Goal: Task Accomplishment & Management: Manage account settings

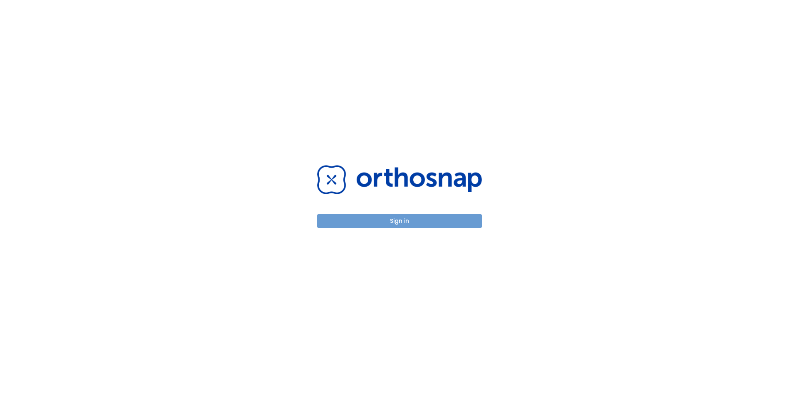
click at [414, 222] on button "Sign in" at bounding box center [399, 221] width 165 height 14
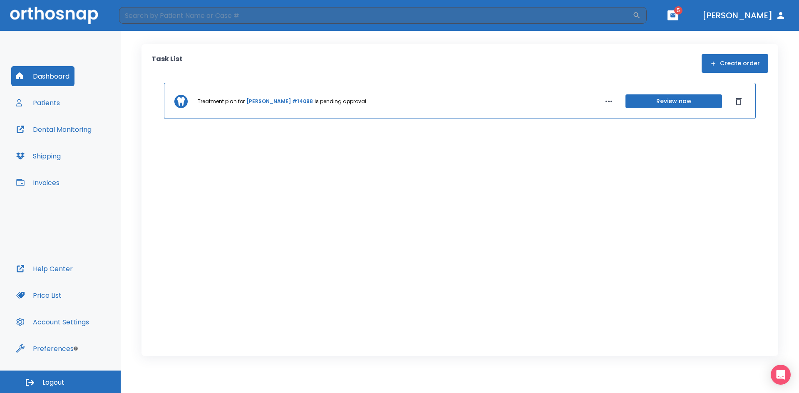
click at [264, 103] on link "Angela Blount #14088" at bounding box center [279, 101] width 67 height 7
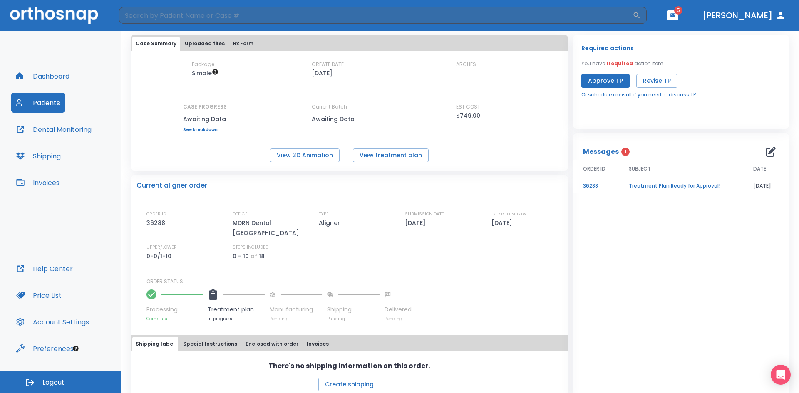
scroll to position [44, 0]
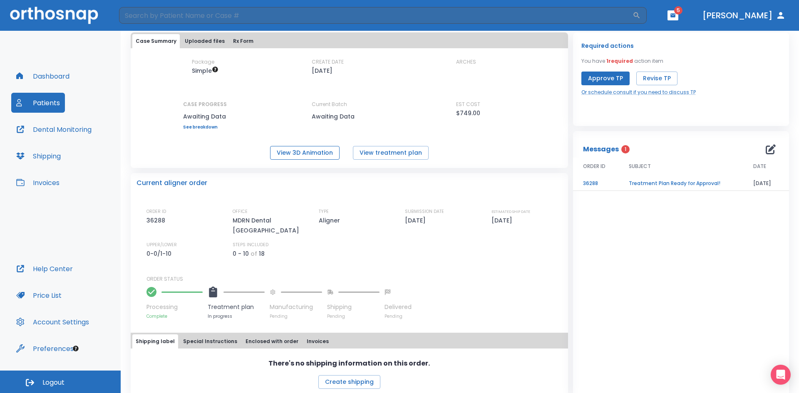
click at [323, 149] on button "View 3D Animation" at bounding box center [305, 153] width 70 height 14
click at [407, 152] on button "View treatment plan" at bounding box center [391, 153] width 76 height 14
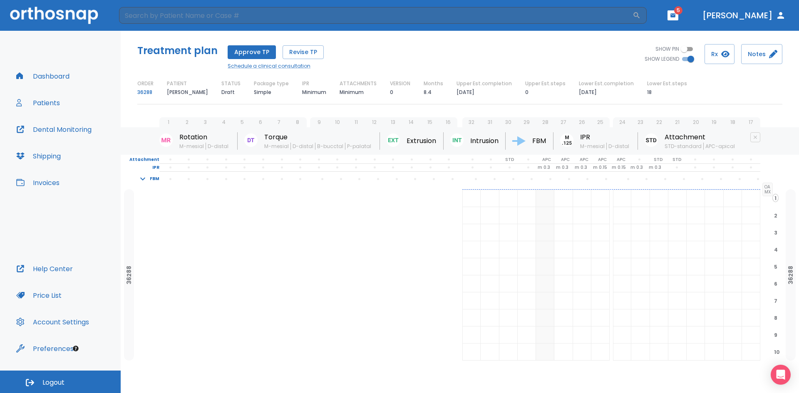
scroll to position [13, 0]
click at [546, 165] on p "m 0.3" at bounding box center [544, 163] width 12 height 7
click at [566, 163] on div "m 0.3 m 0.3 m 0.3 m 0.15" at bounding box center [537, 163] width 149 height 7
click at [558, 163] on p "m 0.3" at bounding box center [562, 163] width 12 height 7
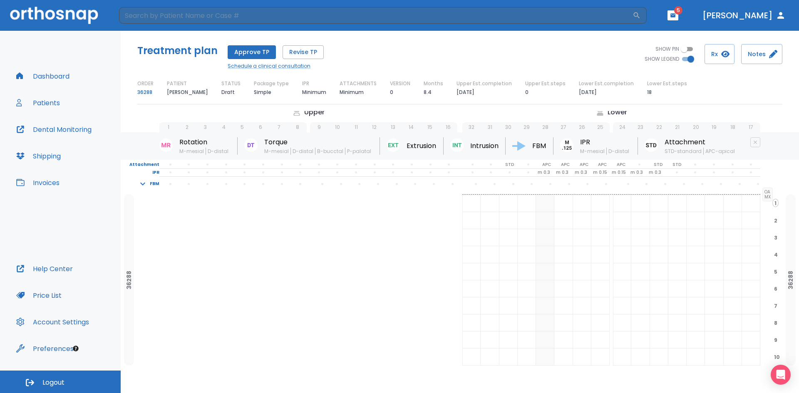
scroll to position [0, 0]
click at [683, 10] on span "5" at bounding box center [678, 10] width 8 height 8
click at [676, 15] on icon "button" at bounding box center [673, 15] width 6 height 6
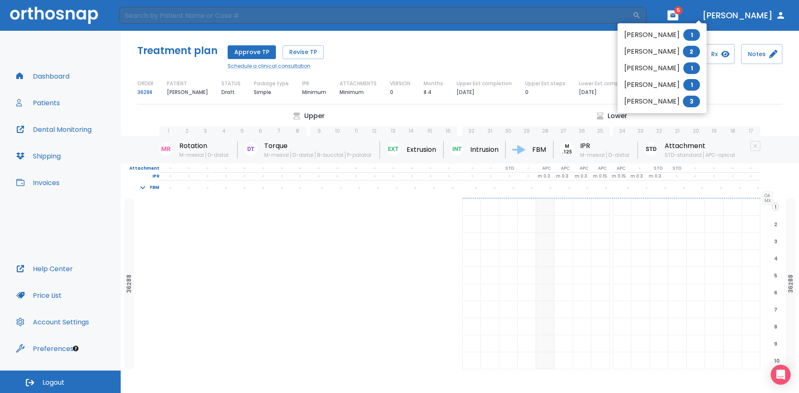
click at [662, 55] on li "[PERSON_NAME] 2" at bounding box center [662, 51] width 89 height 17
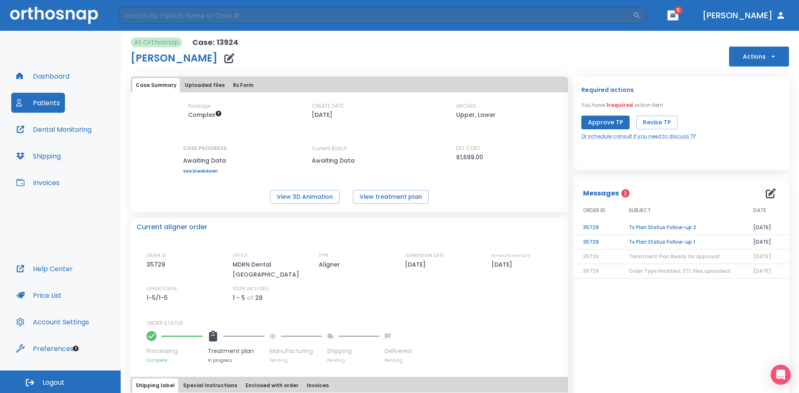
click at [665, 241] on td "Tx Plan Status Follow-up 1" at bounding box center [681, 242] width 124 height 15
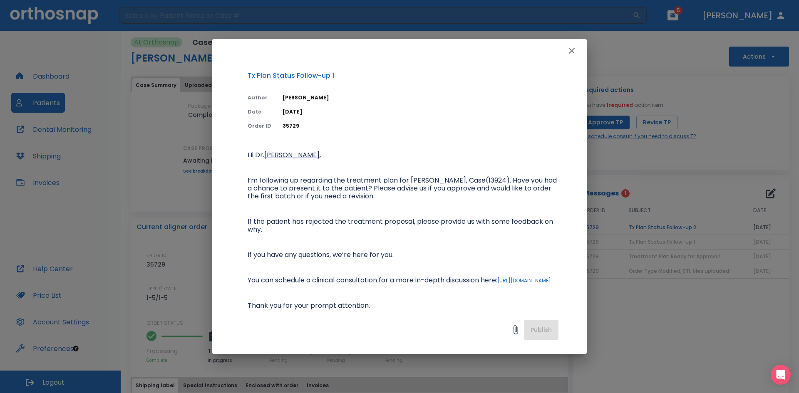
click at [573, 53] on icon "button" at bounding box center [572, 51] width 10 height 10
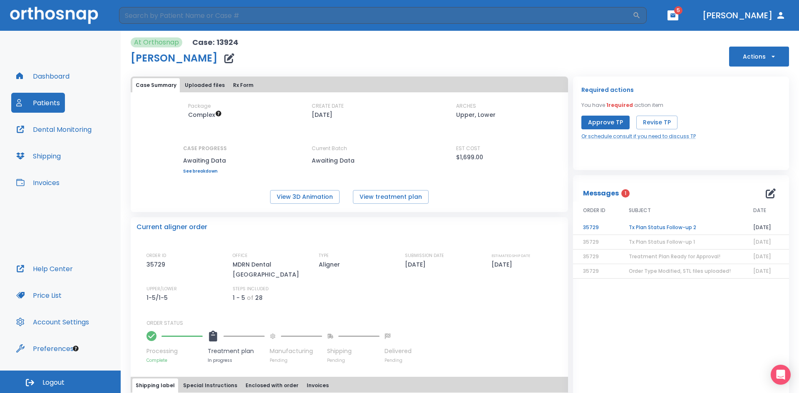
click at [696, 228] on td "Tx Plan Status Follow-up 2" at bounding box center [681, 228] width 124 height 15
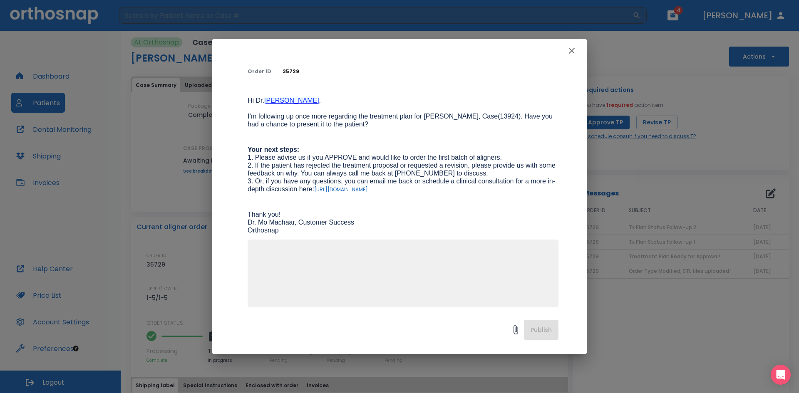
scroll to position [60, 0]
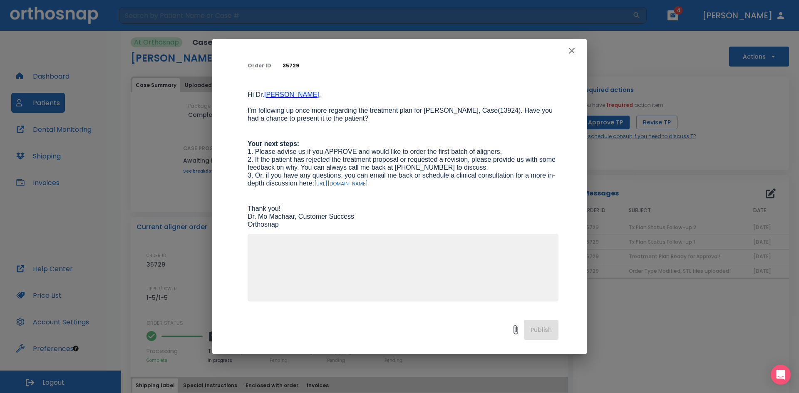
click at [335, 243] on textarea at bounding box center [403, 271] width 301 height 57
type textarea "P"
type textarea "Pt is interested but has not"
type textarea "p"
type textarea "treatment on hold for now, pt's schedule is too busy to commit to treatment at …"
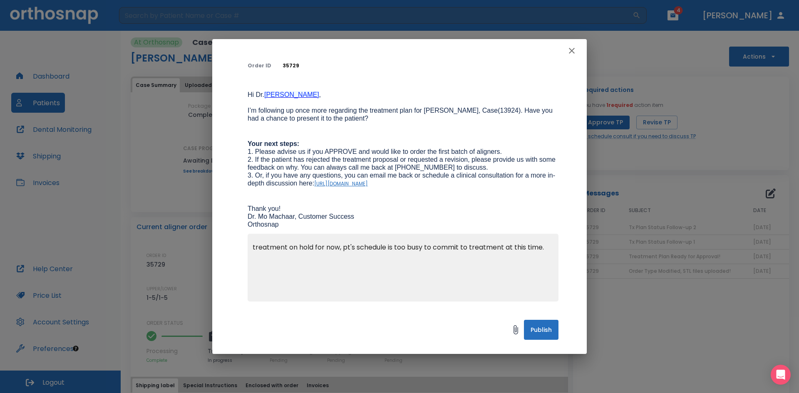
click at [550, 328] on button "Publish" at bounding box center [541, 330] width 35 height 20
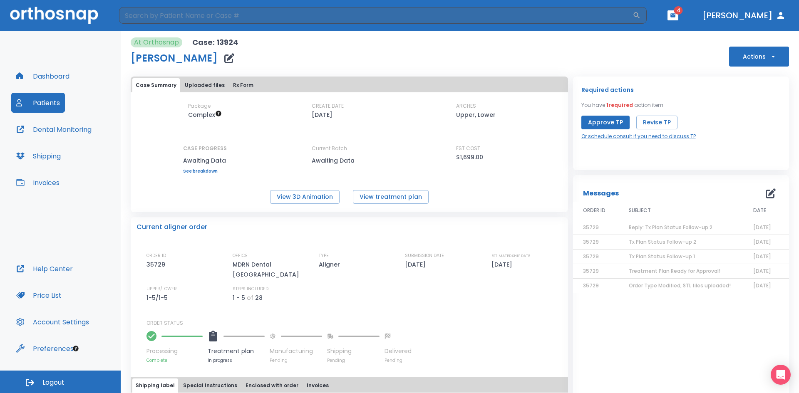
click at [679, 18] on button "button" at bounding box center [673, 15] width 11 height 10
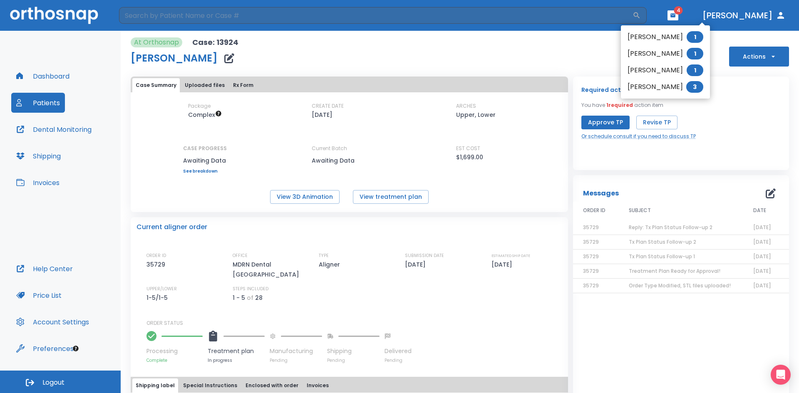
click at [670, 36] on li "[PERSON_NAME] 1" at bounding box center [665, 37] width 89 height 17
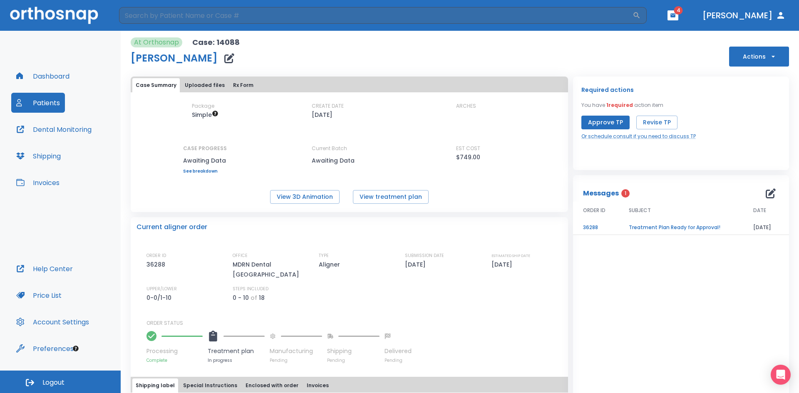
click at [622, 227] on td "Treatment Plan Ready for Approval!" at bounding box center [681, 228] width 124 height 15
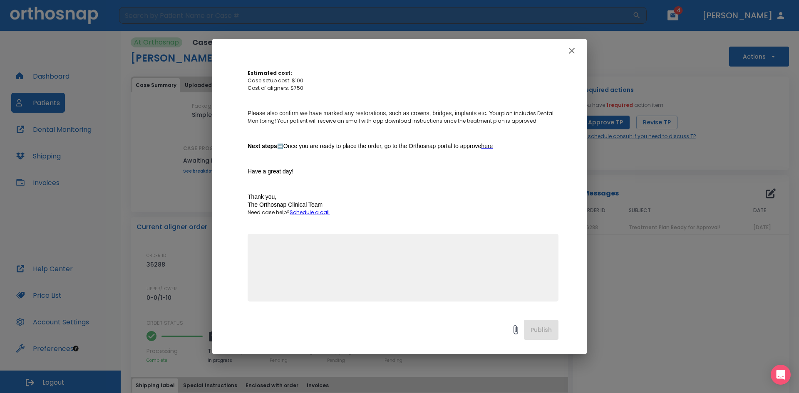
scroll to position [184, 0]
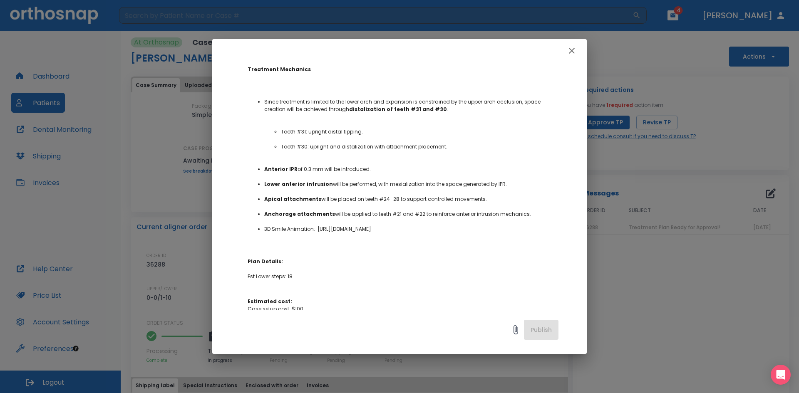
click at [573, 49] on icon "button" at bounding box center [572, 51] width 6 height 6
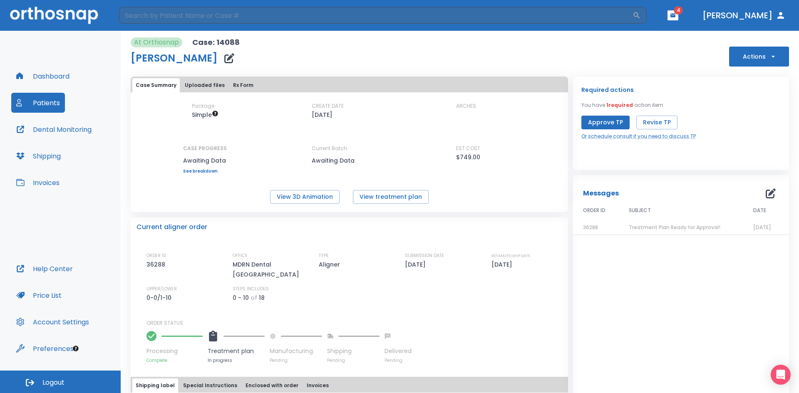
click at [676, 16] on icon "button" at bounding box center [673, 15] width 5 height 4
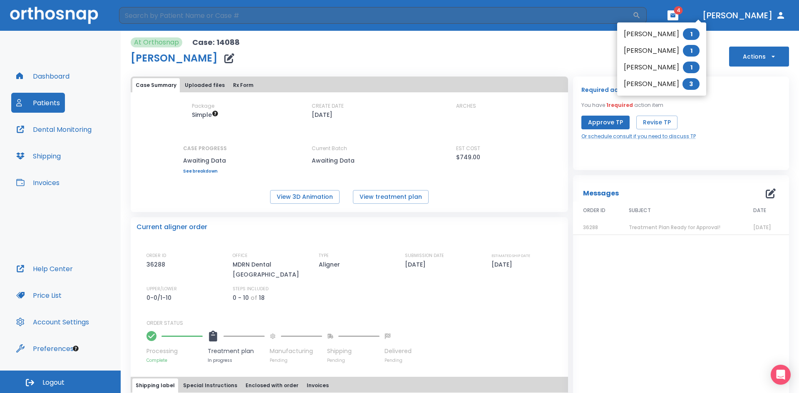
click at [649, 52] on li "Van Le 1" at bounding box center [661, 50] width 89 height 17
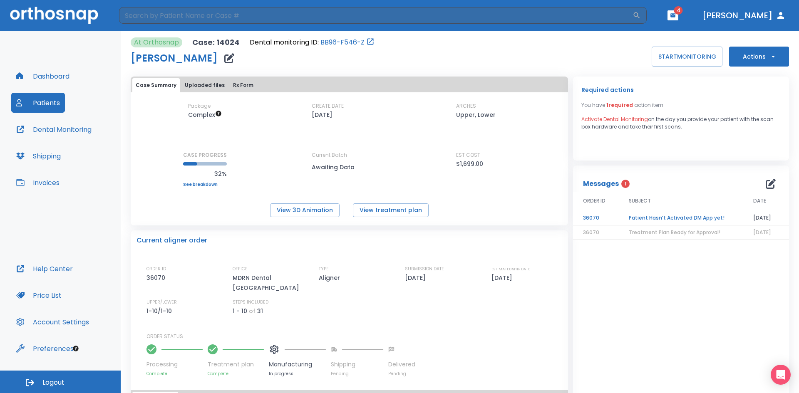
click at [634, 220] on td "Patient Hasn’t Activated DM App yet!" at bounding box center [681, 218] width 124 height 15
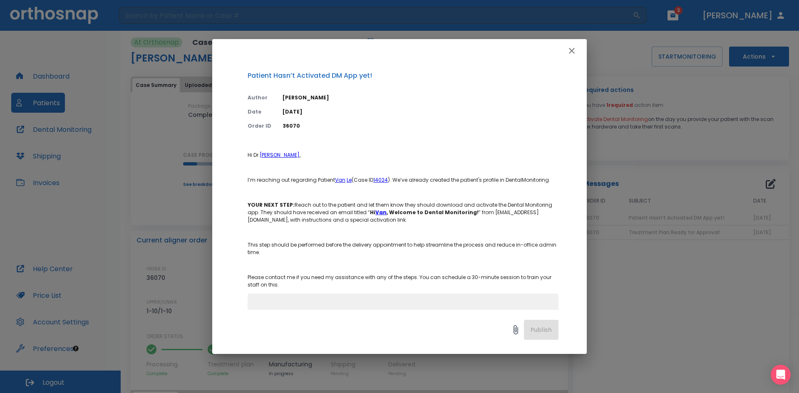
click at [574, 48] on icon "button" at bounding box center [572, 51] width 6 height 6
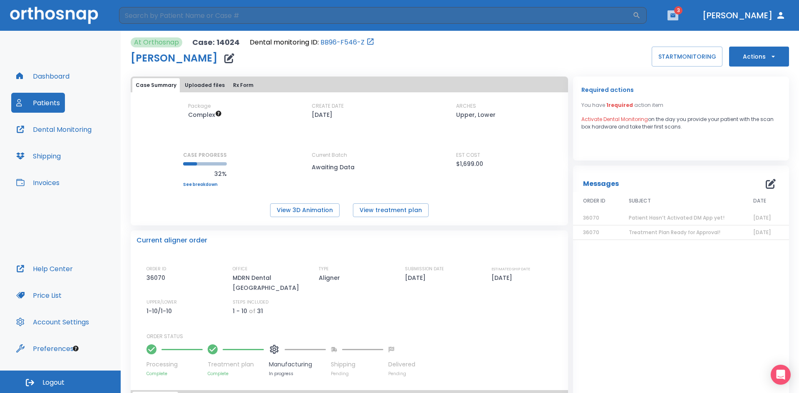
click at [679, 18] on button "button" at bounding box center [673, 15] width 11 height 10
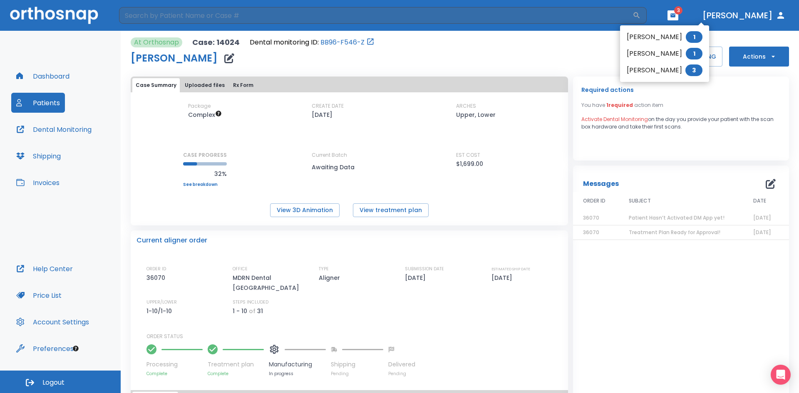
click at [658, 55] on li "Rachael Na 1" at bounding box center [664, 53] width 89 height 17
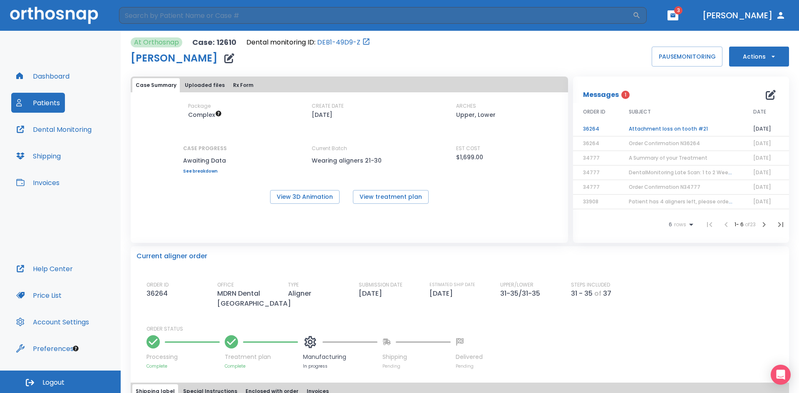
click at [660, 130] on td "Attachment loss on tooth #21" at bounding box center [681, 129] width 124 height 15
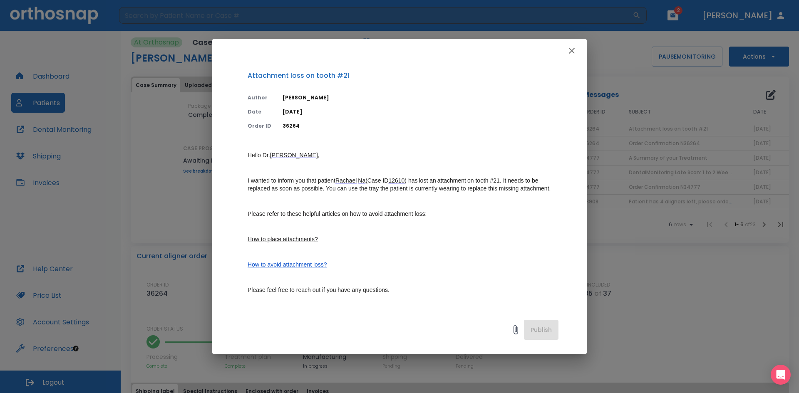
click at [576, 52] on icon "button" at bounding box center [572, 51] width 10 height 10
